Goal: Information Seeking & Learning: Learn about a topic

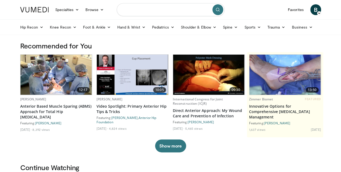
click at [149, 11] on input "Search topics, interventions" at bounding box center [171, 9] width 108 height 13
type input "**********"
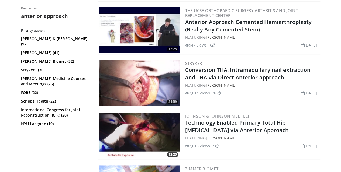
scroll to position [317, 0]
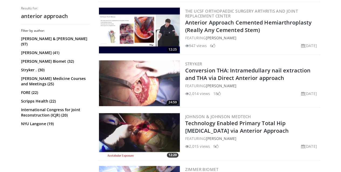
click at [152, 79] on img at bounding box center [139, 83] width 81 height 46
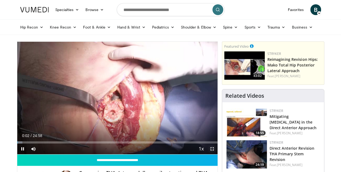
click at [217, 154] on span "Video Player" at bounding box center [212, 149] width 11 height 11
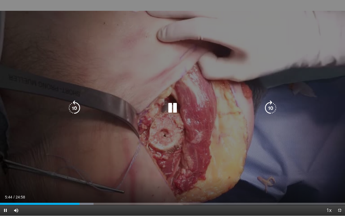
click at [343, 172] on div "10 seconds Tap to unmute" at bounding box center [172, 107] width 345 height 215
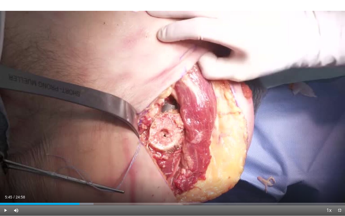
click at [343, 172] on div "10 seconds Tap to unmute" at bounding box center [172, 107] width 345 height 215
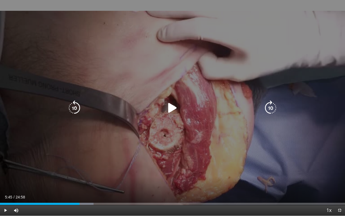
click at [317, 144] on div "10 seconds Tap to unmute" at bounding box center [172, 107] width 345 height 215
click at [260, 134] on div "10 seconds Tap to unmute" at bounding box center [172, 107] width 345 height 215
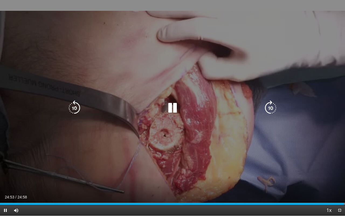
click at [289, 172] on div "10 seconds Tap to unmute" at bounding box center [172, 107] width 345 height 215
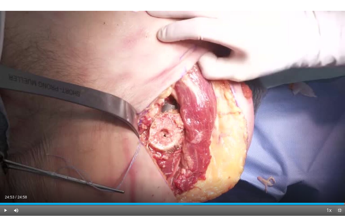
click at [339, 172] on span "Video Player" at bounding box center [339, 210] width 11 height 11
